Goal: Task Accomplishment & Management: Complete application form

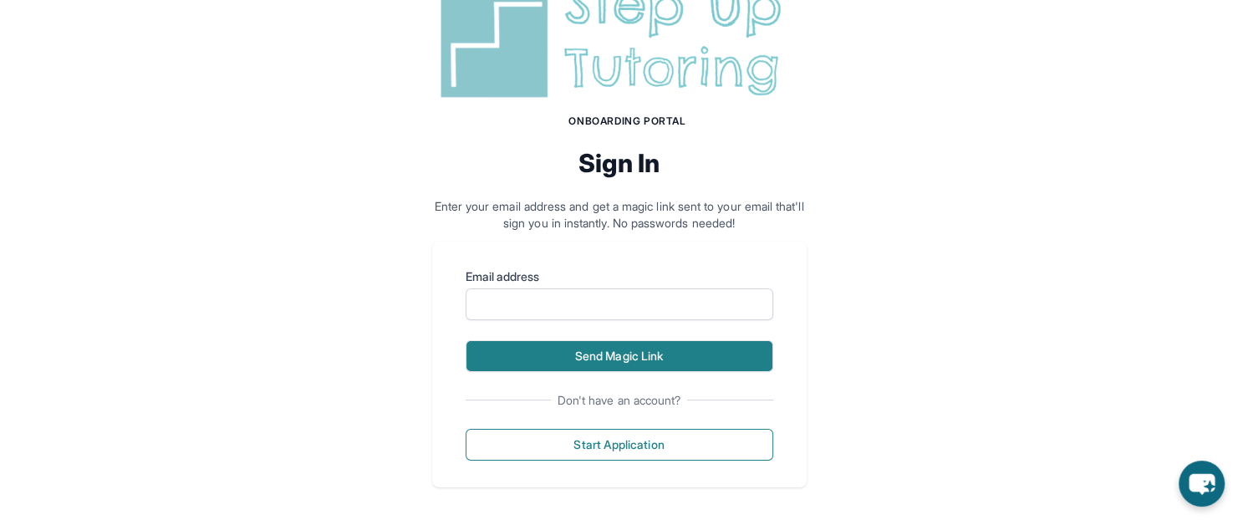
scroll to position [77, 0]
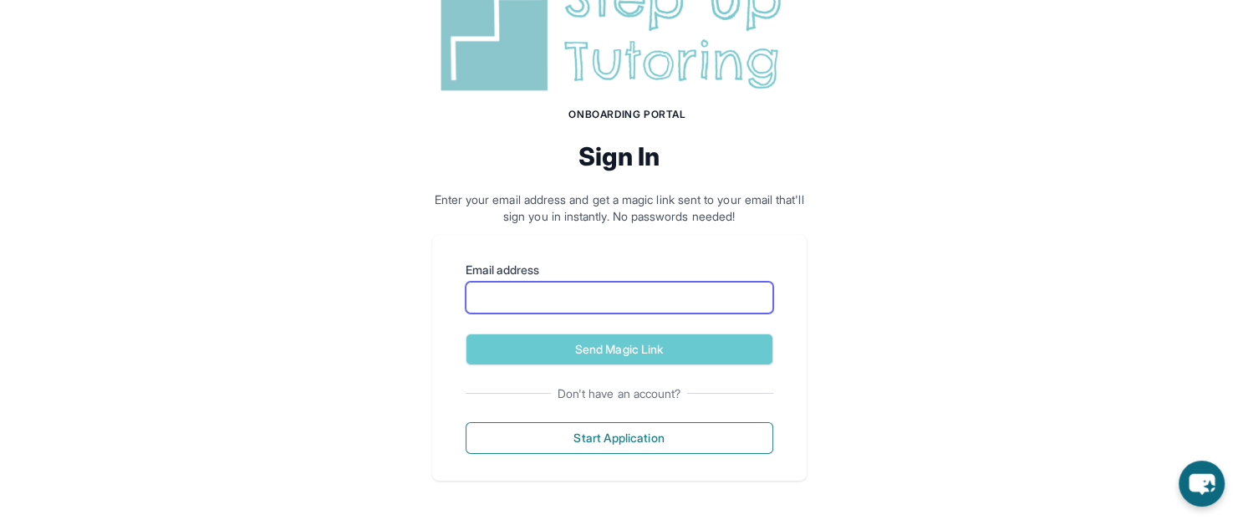
click at [639, 302] on input "Email address" at bounding box center [620, 298] width 308 height 32
type input "**********"
click at [466, 333] on button "Send Magic Link" at bounding box center [620, 349] width 308 height 32
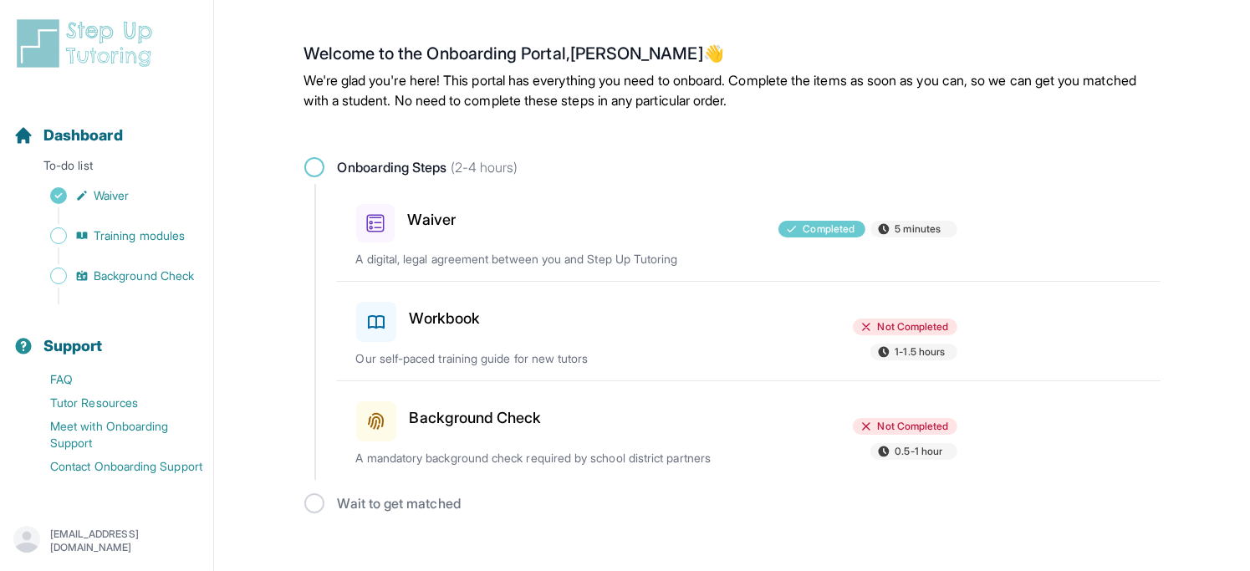
click at [700, 330] on div at bounding box center [656, 318] width 195 height 47
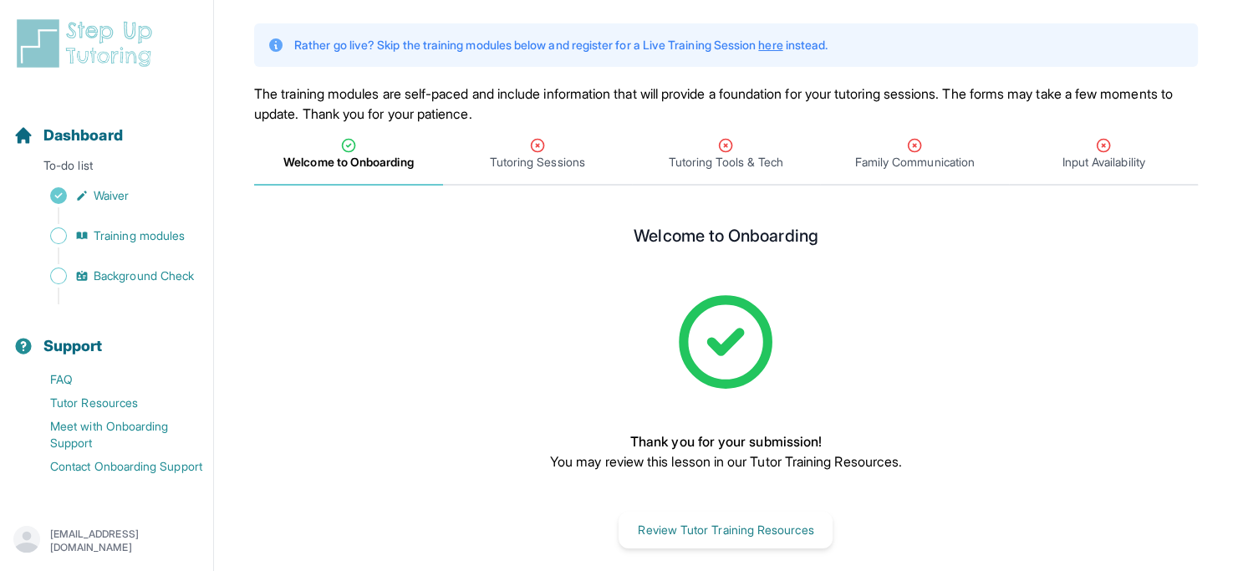
scroll to position [110, 0]
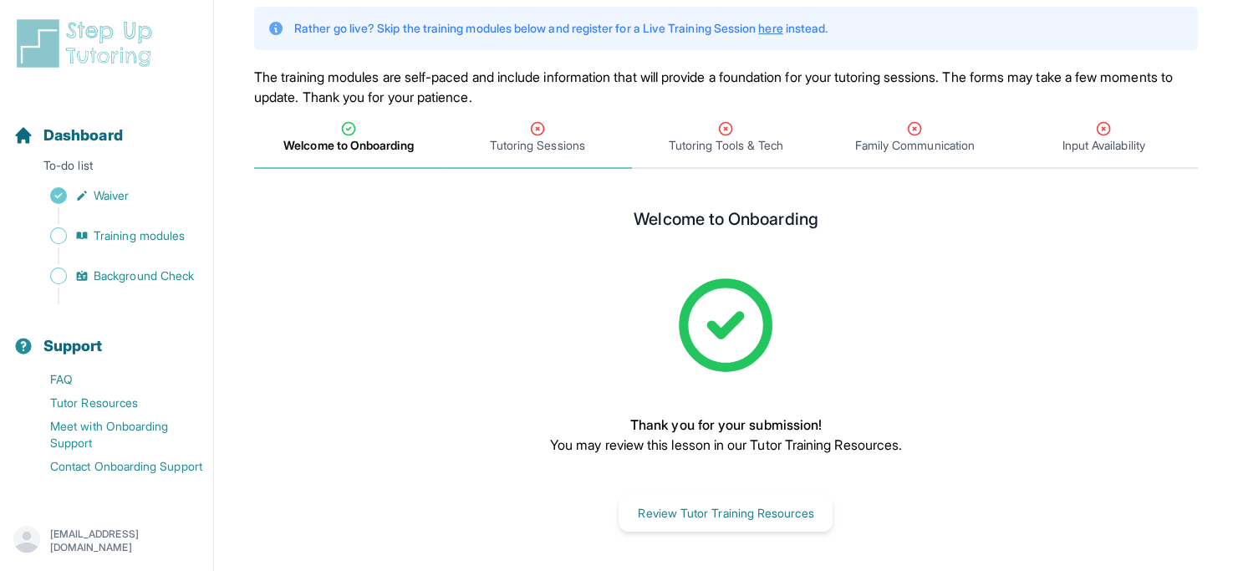
click at [527, 135] on div "Tutoring Sessions" at bounding box center [537, 136] width 182 height 33
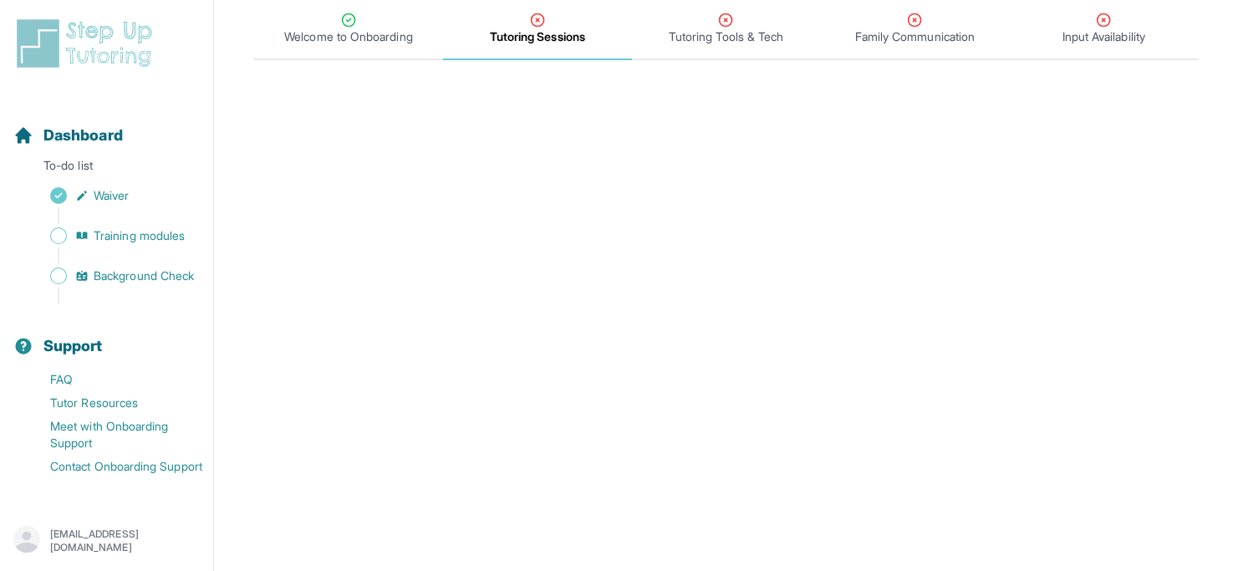
scroll to position [194, 0]
